Goal: Task Accomplishment & Management: Manage account settings

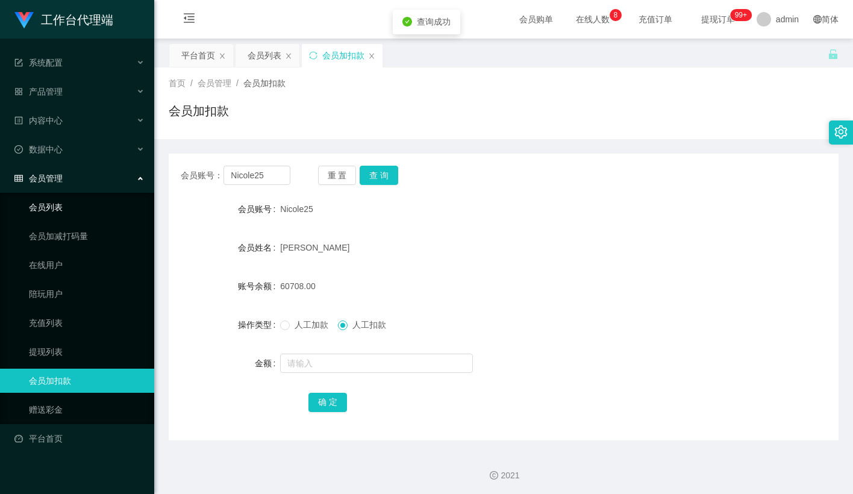
click at [58, 195] on link "会员列表" at bounding box center [87, 207] width 116 height 24
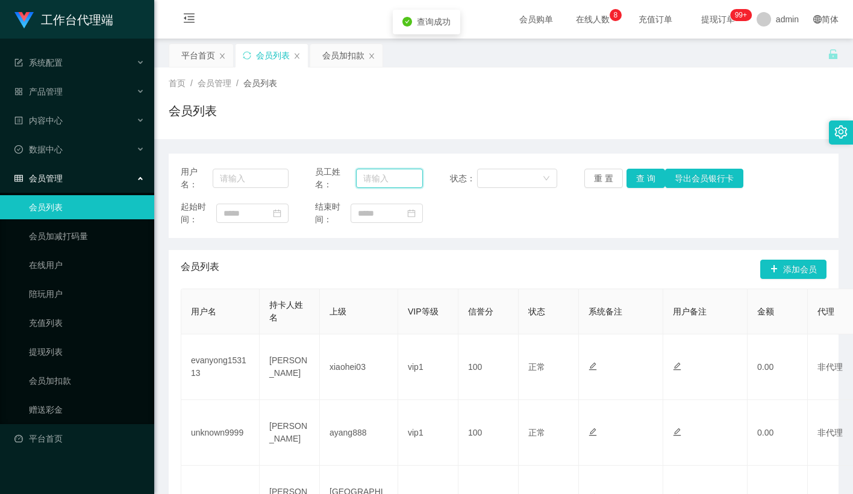
drag, startPoint x: 384, startPoint y: 177, endPoint x: 434, endPoint y: 176, distance: 50.6
click at [384, 177] on input "text" at bounding box center [389, 178] width 67 height 19
click at [251, 173] on input "text" at bounding box center [251, 178] width 76 height 19
click at [389, 174] on input "text" at bounding box center [389, 178] width 67 height 19
click at [260, 177] on input "text" at bounding box center [251, 178] width 76 height 19
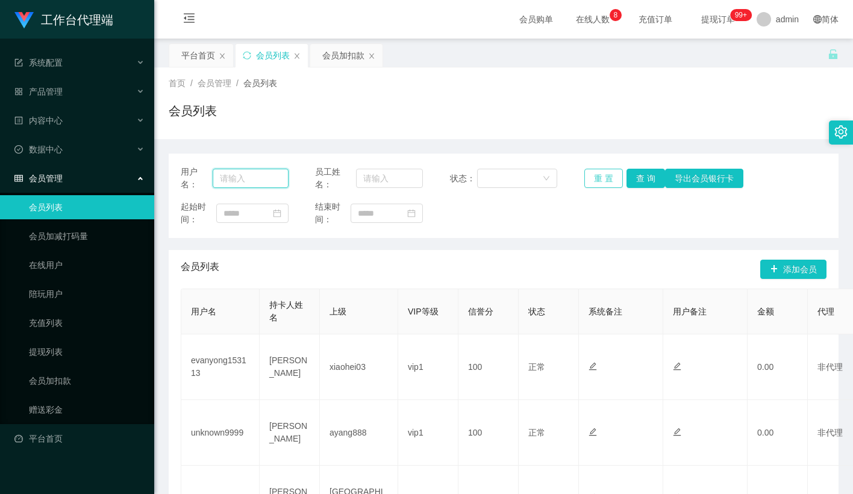
paste input "Nicole25"
type input "Nicole25"
click at [642, 179] on button "查 询" at bounding box center [645, 178] width 39 height 19
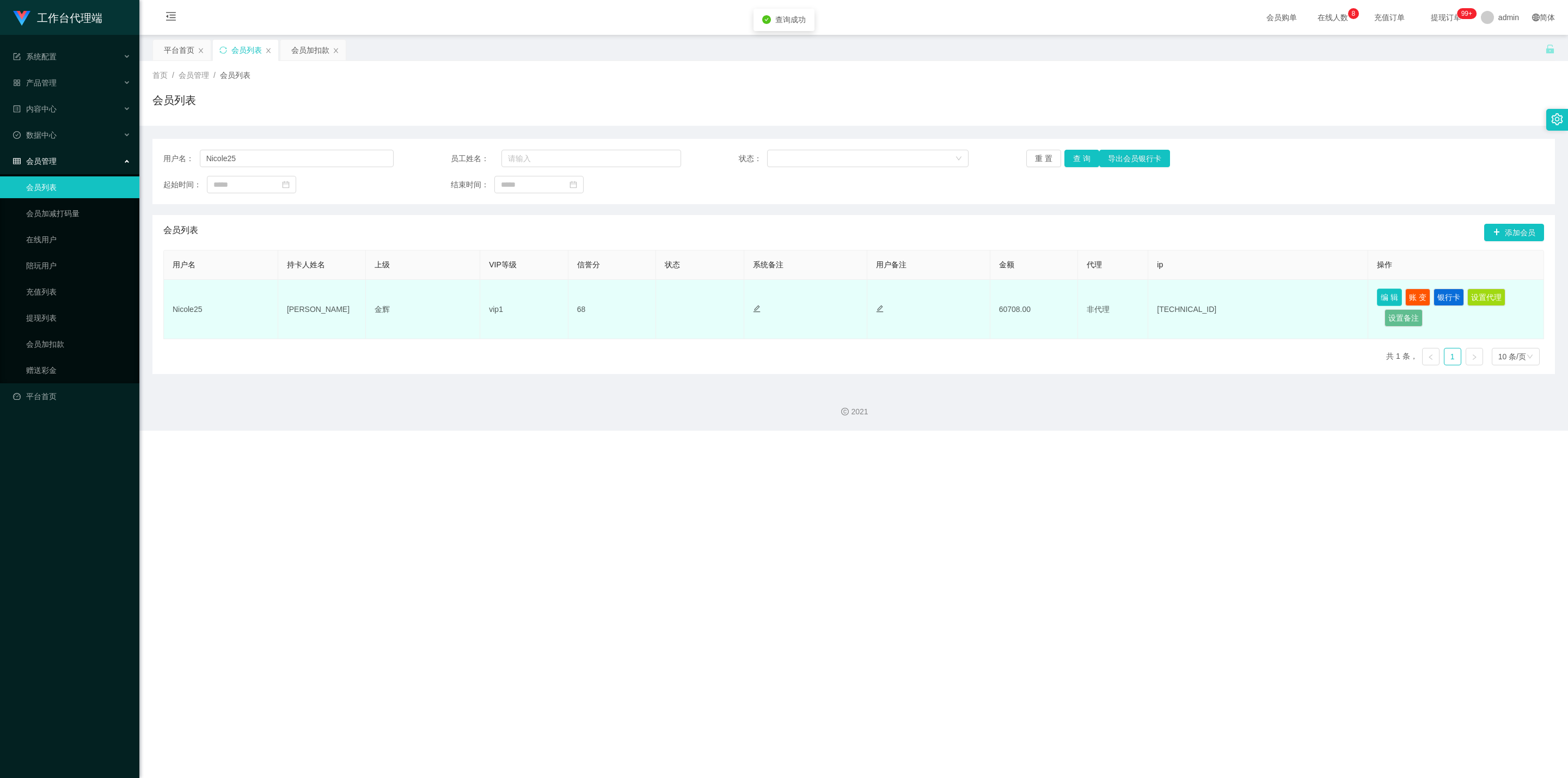
click at [770, 295] on button "编 辑" at bounding box center [1390, 297] width 25 height 17
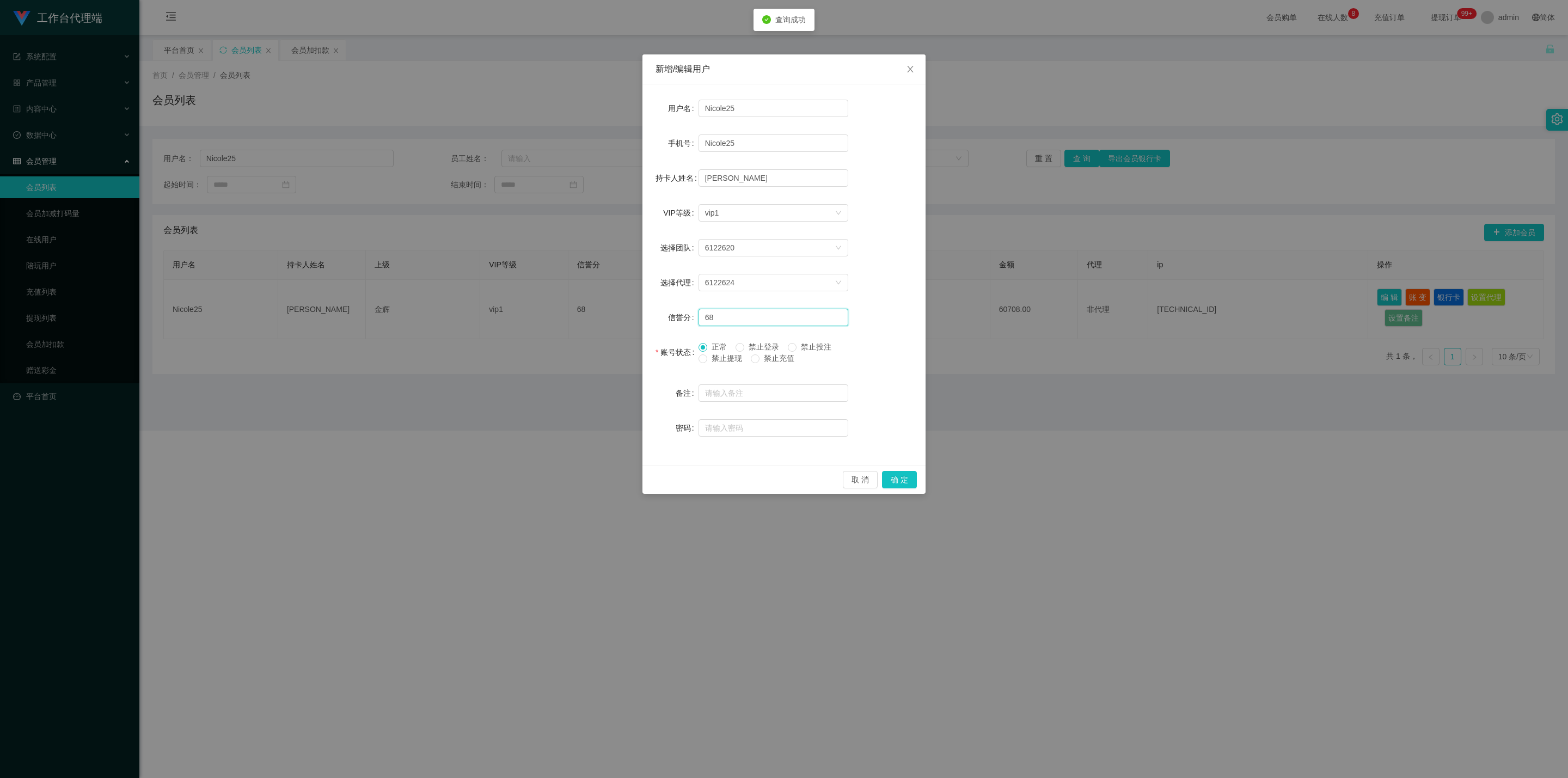
click at [729, 319] on input "68" at bounding box center [773, 317] width 150 height 17
type input "69"
click at [770, 446] on button "确 定" at bounding box center [899, 479] width 35 height 17
